Goal: Information Seeking & Learning: Learn about a topic

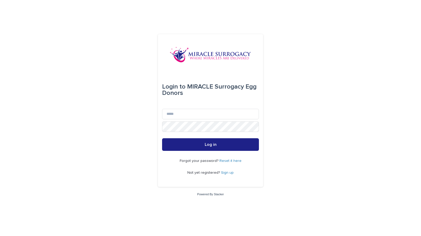
click at [225, 159] on div "Forgot your password? Reset it here Not yet registered? Sign up" at bounding box center [210, 167] width 97 height 32
click at [225, 159] on link "Reset it here" at bounding box center [230, 161] width 22 height 4
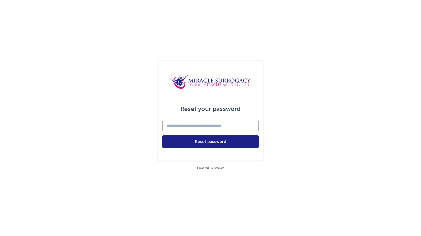
click at [202, 129] on input at bounding box center [210, 126] width 97 height 11
type input "**********"
click at [162, 135] on button "Reset password" at bounding box center [210, 141] width 97 height 13
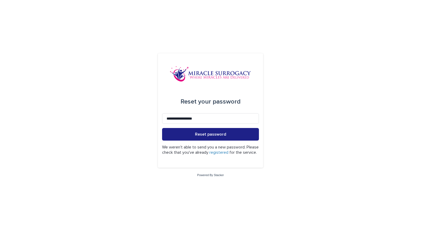
click at [225, 150] on link "registered" at bounding box center [218, 152] width 19 height 4
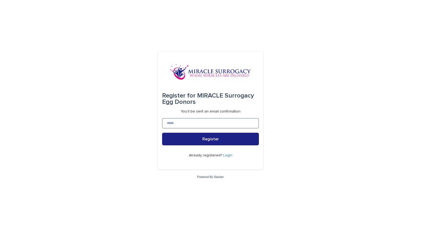
click at [199, 124] on input at bounding box center [210, 123] width 97 height 11
type input "**********"
click at [162, 133] on button "Register" at bounding box center [210, 139] width 97 height 13
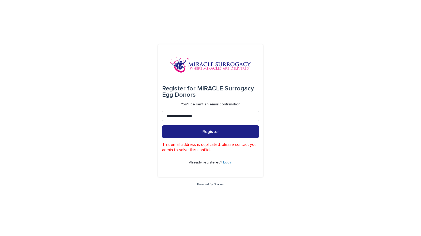
click at [299, 104] on div "**********" at bounding box center [210, 118] width 421 height 236
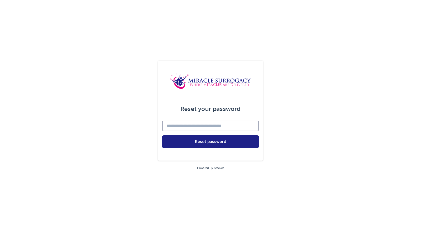
click at [194, 128] on input at bounding box center [210, 126] width 97 height 11
type input "**********"
click at [162, 135] on button "Reset password" at bounding box center [210, 141] width 97 height 13
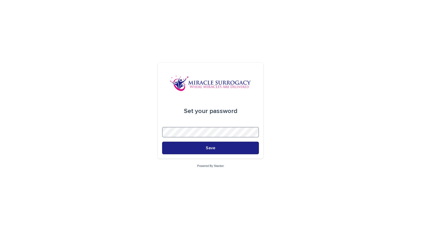
click at [162, 142] on button "Save" at bounding box center [210, 148] width 97 height 13
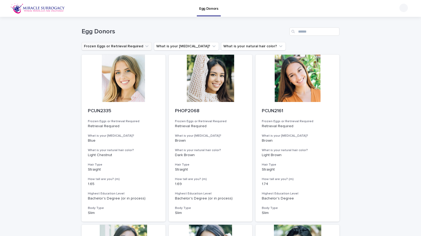
click at [138, 47] on button "Frozen Eggs or Retrieval Required" at bounding box center [117, 46] width 70 height 8
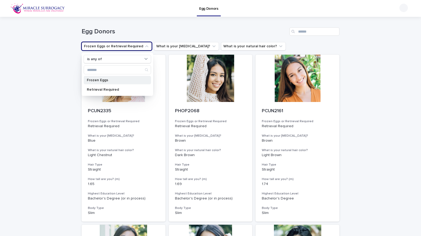
click at [97, 81] on p "Frozen Eggs" at bounding box center [115, 80] width 56 height 4
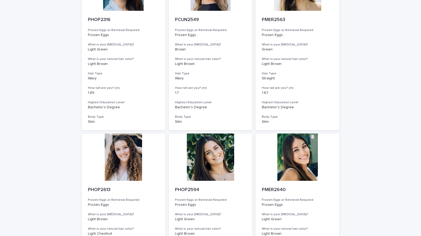
scroll to position [120, 0]
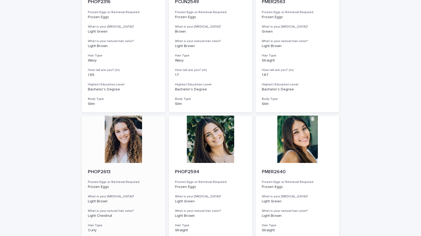
click at [120, 125] on div at bounding box center [124, 139] width 84 height 47
click at [289, 129] on div at bounding box center [297, 139] width 84 height 47
click at [215, 128] on div at bounding box center [211, 139] width 84 height 47
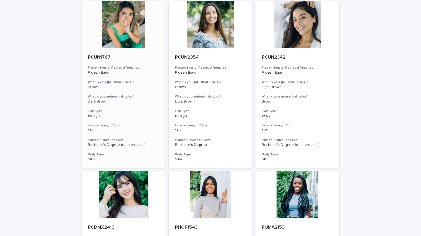
scroll to position [0, 0]
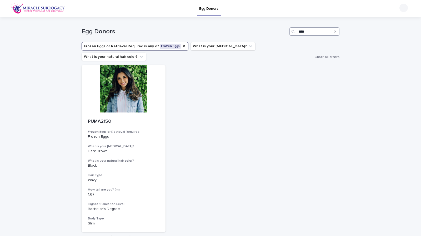
click at [297, 29] on input "****" at bounding box center [314, 31] width 50 height 8
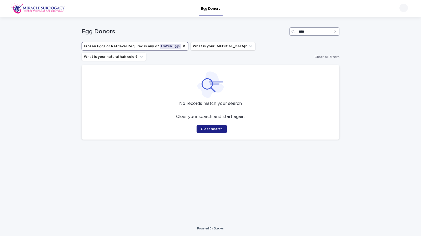
click at [305, 31] on input "****" at bounding box center [314, 31] width 50 height 8
click at [182, 44] on div "Frozen Eggs or Retrieval Required" at bounding box center [184, 46] width 4 height 5
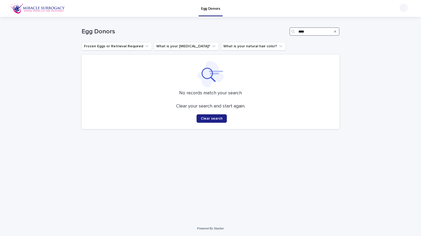
click at [306, 32] on input "****" at bounding box center [314, 31] width 50 height 8
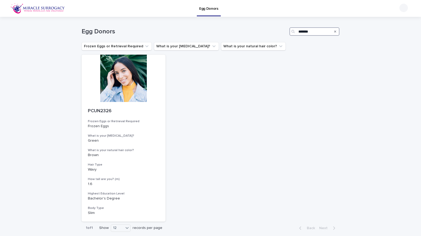
click at [314, 30] on input "*******" at bounding box center [314, 31] width 50 height 8
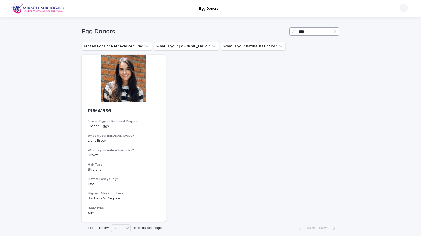
click at [301, 32] on input "****" at bounding box center [314, 31] width 50 height 8
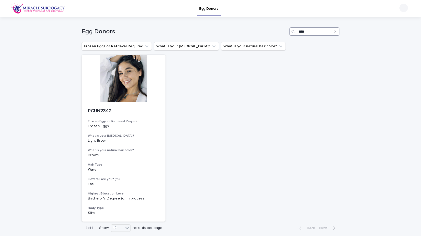
click at [301, 32] on input "****" at bounding box center [314, 31] width 50 height 8
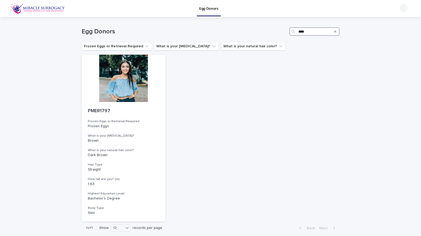
type input "****"
click at [334, 31] on icon "Search" at bounding box center [335, 31] width 2 height 3
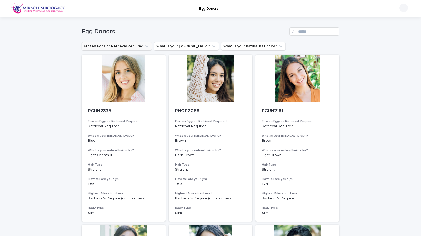
click at [145, 46] on icon "Frozen Eggs or Retrieval Required" at bounding box center [146, 46] width 3 height 2
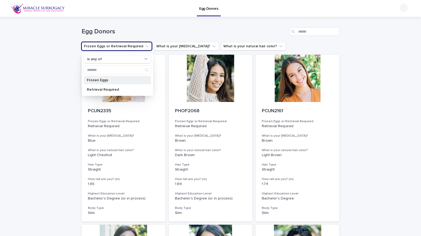
click at [110, 80] on p "Frozen Eggs" at bounding box center [115, 80] width 56 height 4
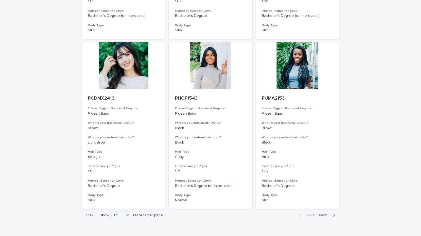
scroll to position [550, 0]
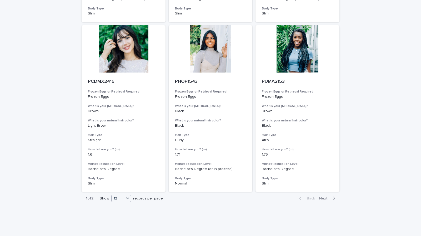
click at [124, 197] on span at bounding box center [124, 198] width 0 height 3
click at [123, 209] on div "36" at bounding box center [119, 208] width 19 height 6
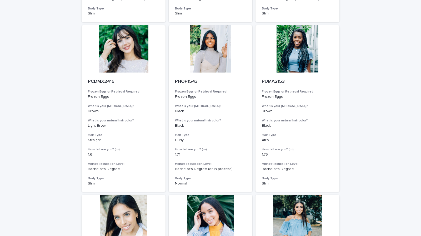
click at [363, 144] on div "Loading... Saving… Loading... Saving… Egg Donors Frozen Eggs or Retrieval Requi…" at bounding box center [210, 189] width 421 height 1445
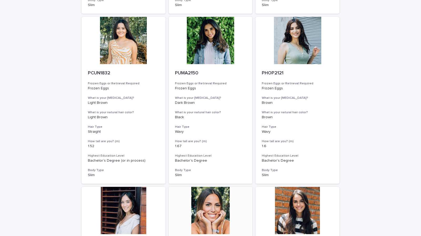
scroll to position [891, 0]
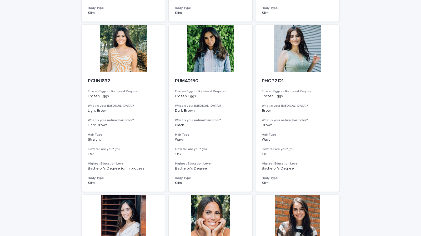
drag, startPoint x: 215, startPoint y: 49, endPoint x: 347, endPoint y: 60, distance: 132.2
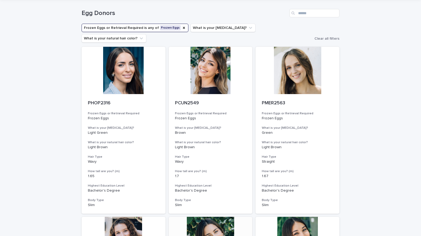
scroll to position [0, 0]
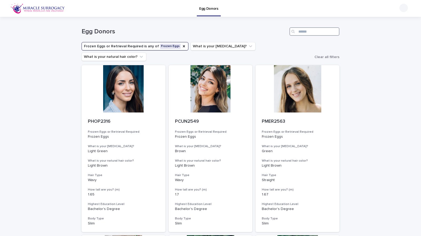
click at [298, 29] on input "Search" at bounding box center [314, 31] width 50 height 8
type input "****"
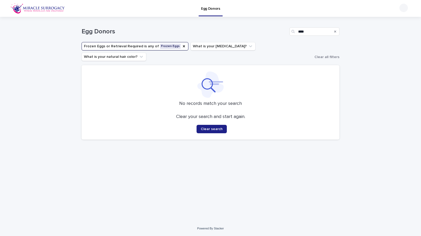
click at [336, 32] on icon "Search" at bounding box center [335, 32] width 2 height 2
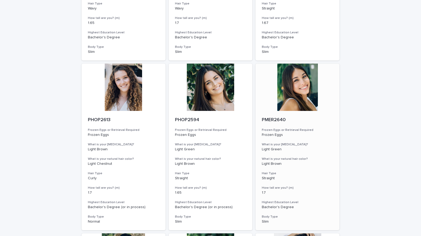
scroll to position [171, 0]
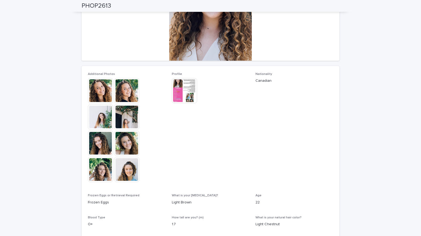
scroll to position [12, 0]
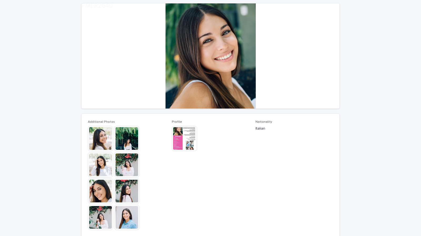
scroll to position [106, 0]
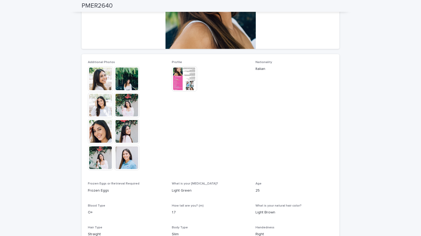
click at [130, 158] on img at bounding box center [126, 157] width 25 height 25
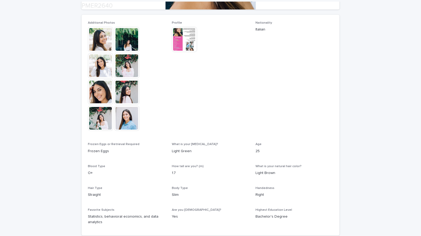
scroll to position [190, 0]
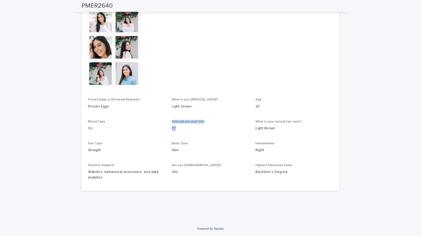
drag, startPoint x: 177, startPoint y: 127, endPoint x: 158, endPoint y: 129, distance: 19.0
click at [158, 129] on div "Additional Photos This file cannot be opened Download File Profile This file ca…" at bounding box center [210, 80] width 245 height 208
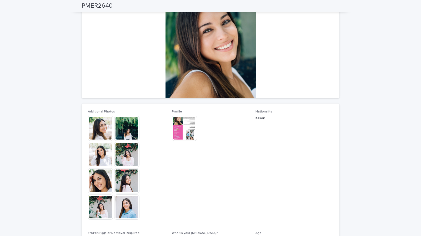
scroll to position [50, 0]
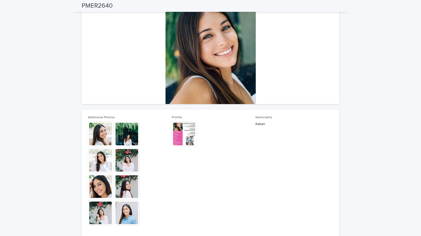
click at [160, 140] on div at bounding box center [127, 173] width 78 height 105
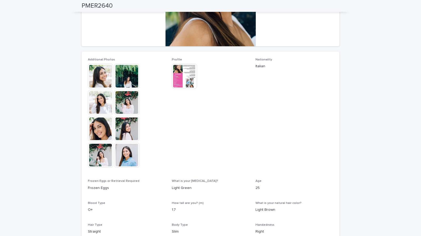
scroll to position [107, 0]
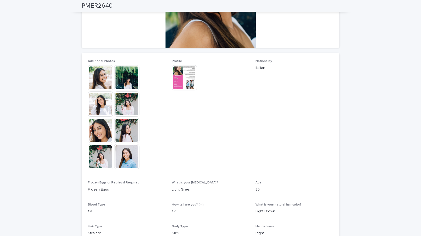
click at [110, 78] on img at bounding box center [100, 77] width 25 height 25
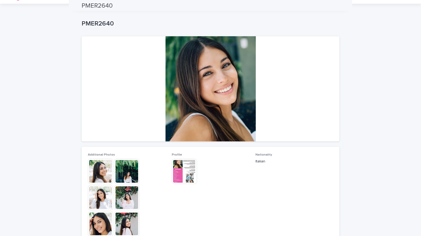
scroll to position [0, 0]
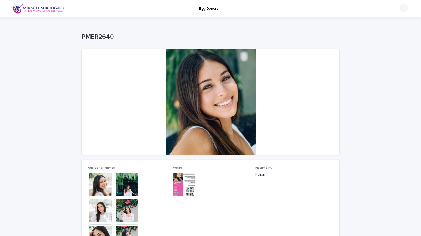
click at [183, 179] on img at bounding box center [184, 184] width 25 height 25
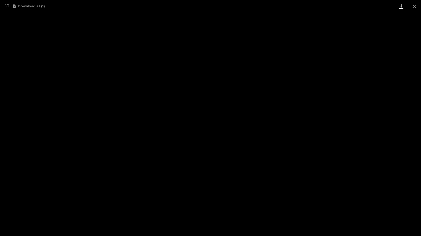
click at [400, 10] on link "Download" at bounding box center [400, 6] width 13 height 12
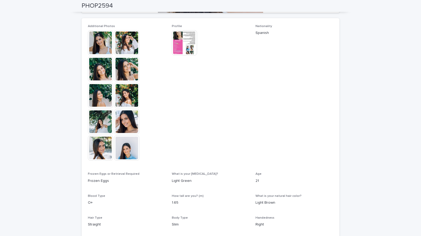
scroll to position [150, 0]
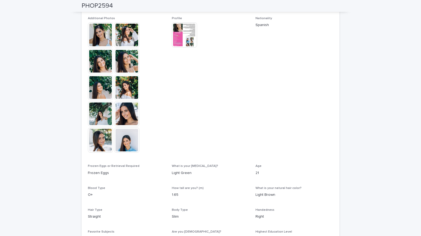
click at [121, 139] on img at bounding box center [126, 140] width 25 height 25
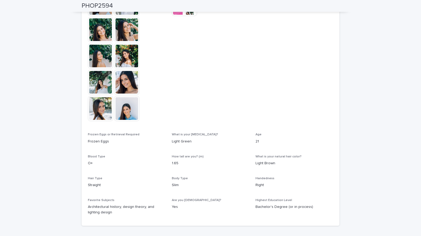
scroll to position [181, 0]
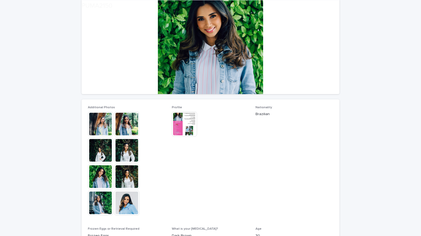
scroll to position [61, 0]
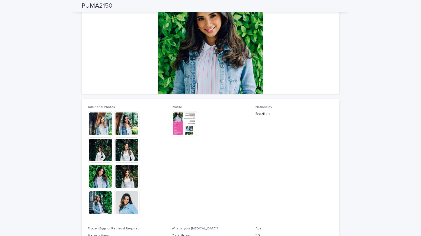
click at [96, 128] on img at bounding box center [100, 123] width 25 height 25
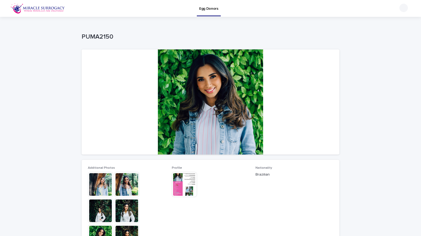
scroll to position [28, 0]
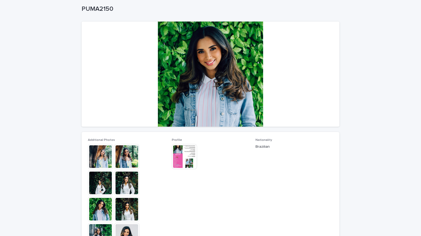
click at [174, 158] on img at bounding box center [184, 156] width 25 height 25
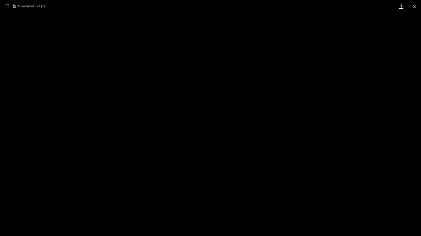
click at [401, 7] on link "Download" at bounding box center [400, 6] width 13 height 12
